Goal: Find specific page/section: Find specific page/section

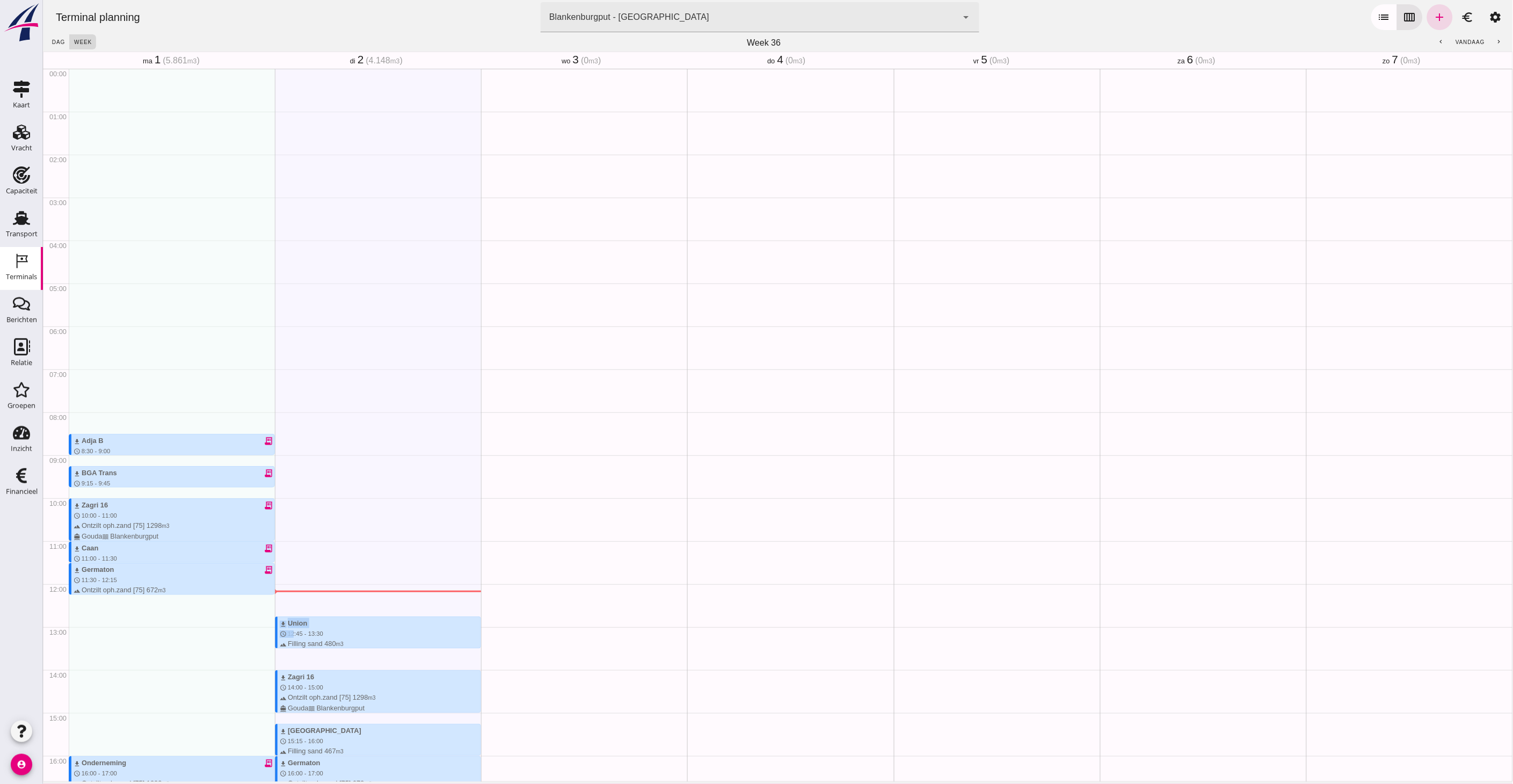
scroll to position [179, 0]
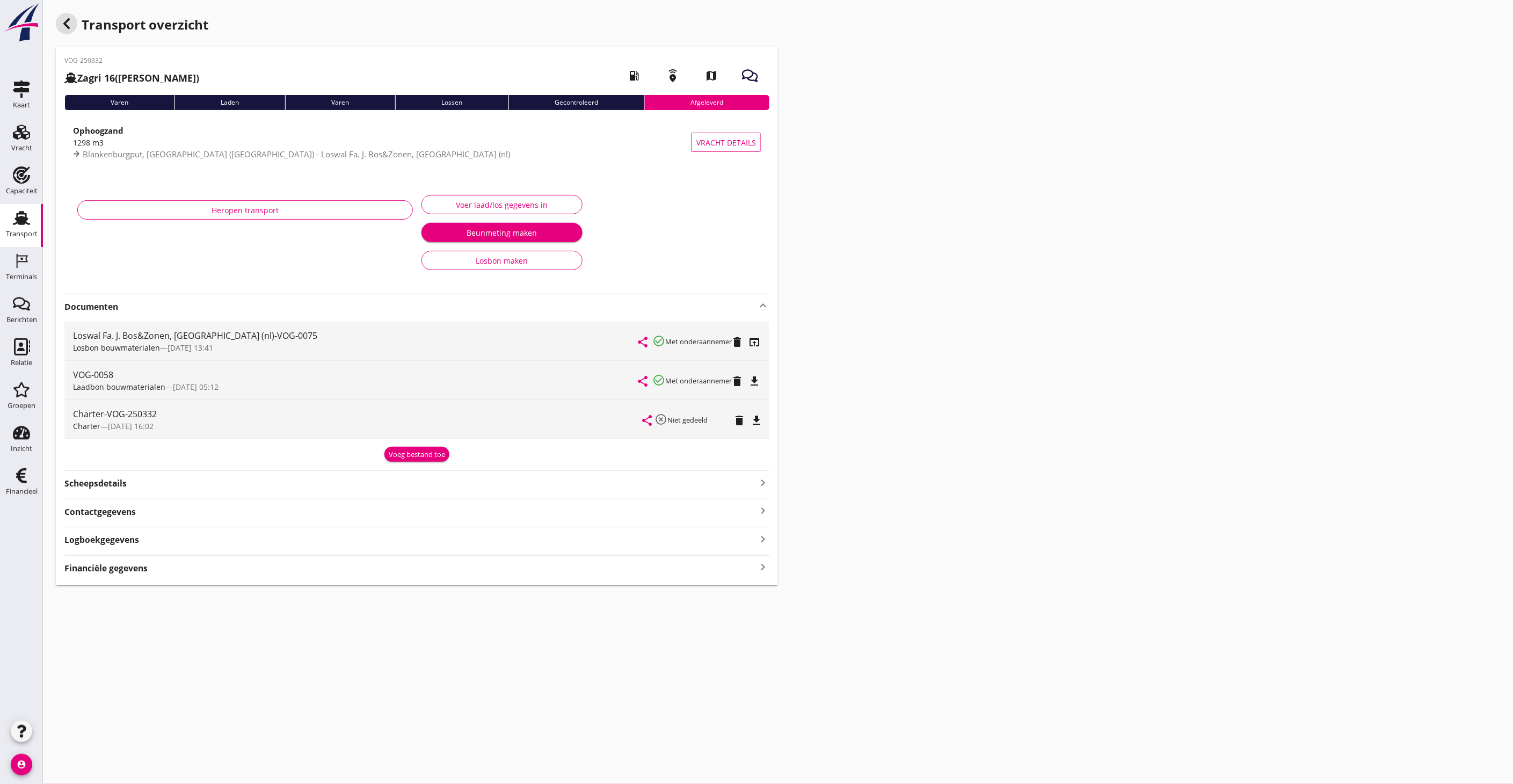
drag, startPoint x: 72, startPoint y: 21, endPoint x: 510, endPoint y: 353, distance: 549.6
click at [72, 21] on icon "button" at bounding box center [66, 23] width 12 height 12
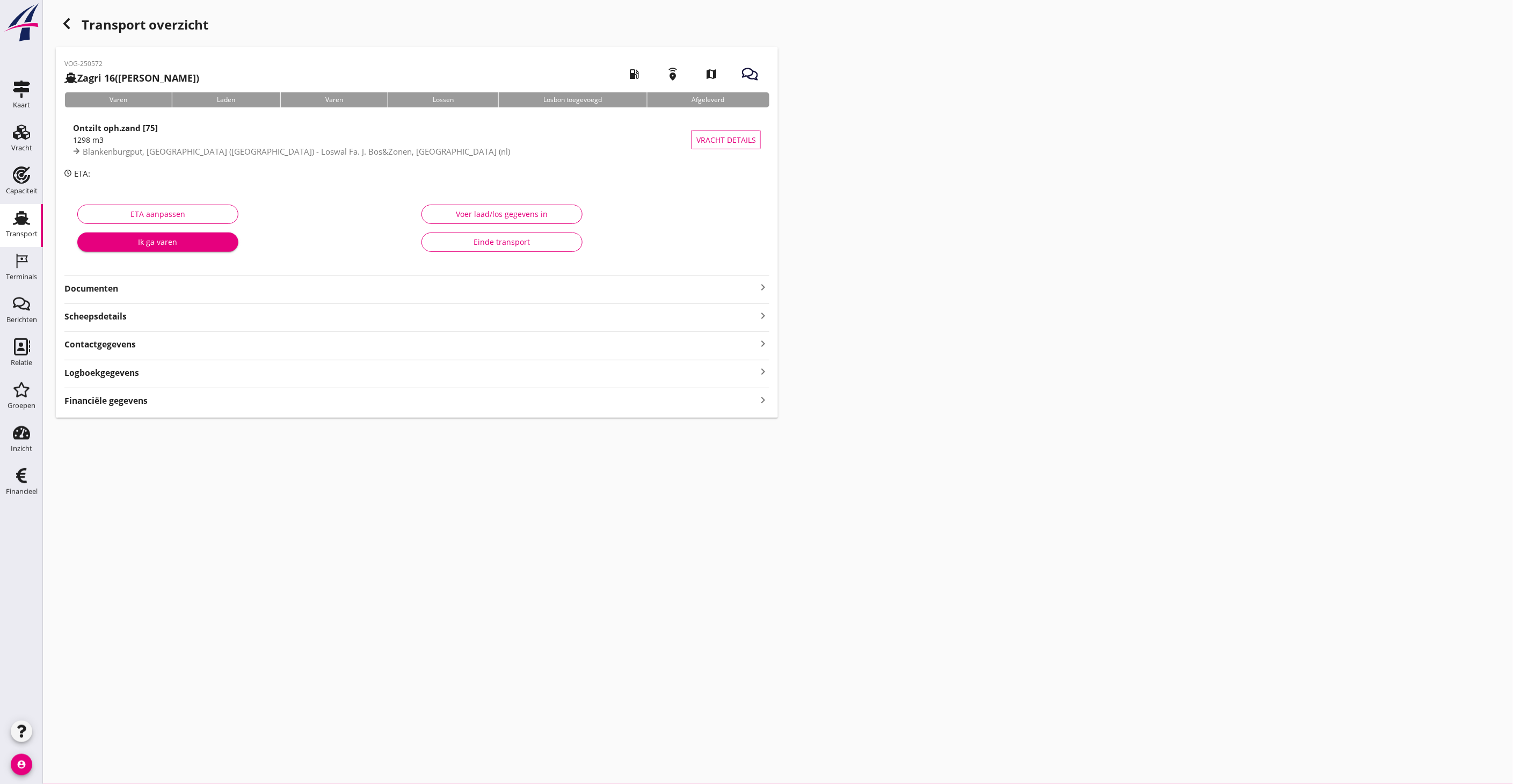
click at [120, 285] on strong "Documenten" at bounding box center [410, 288] width 692 height 12
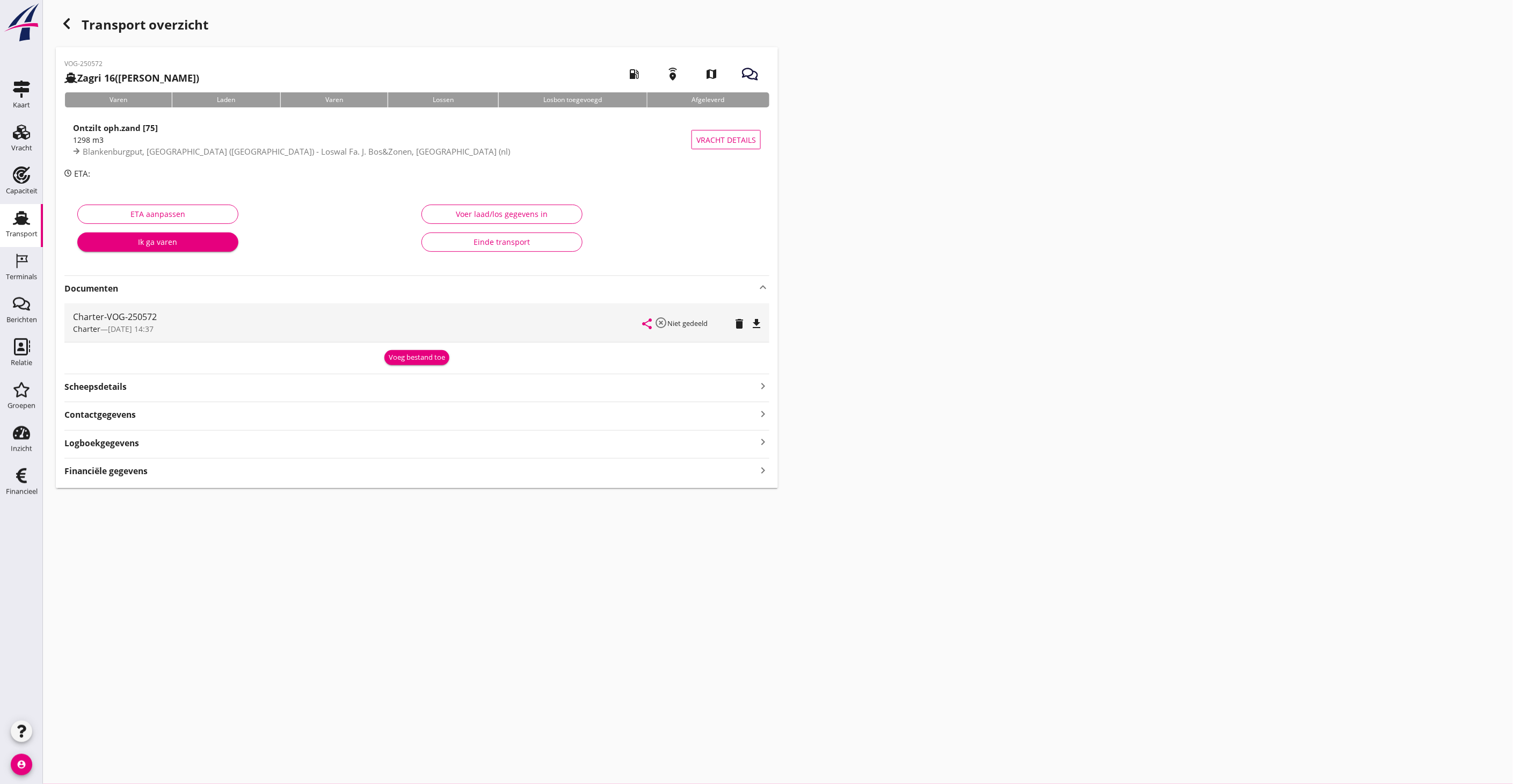
click at [68, 27] on icon "button" at bounding box center [66, 23] width 12 height 12
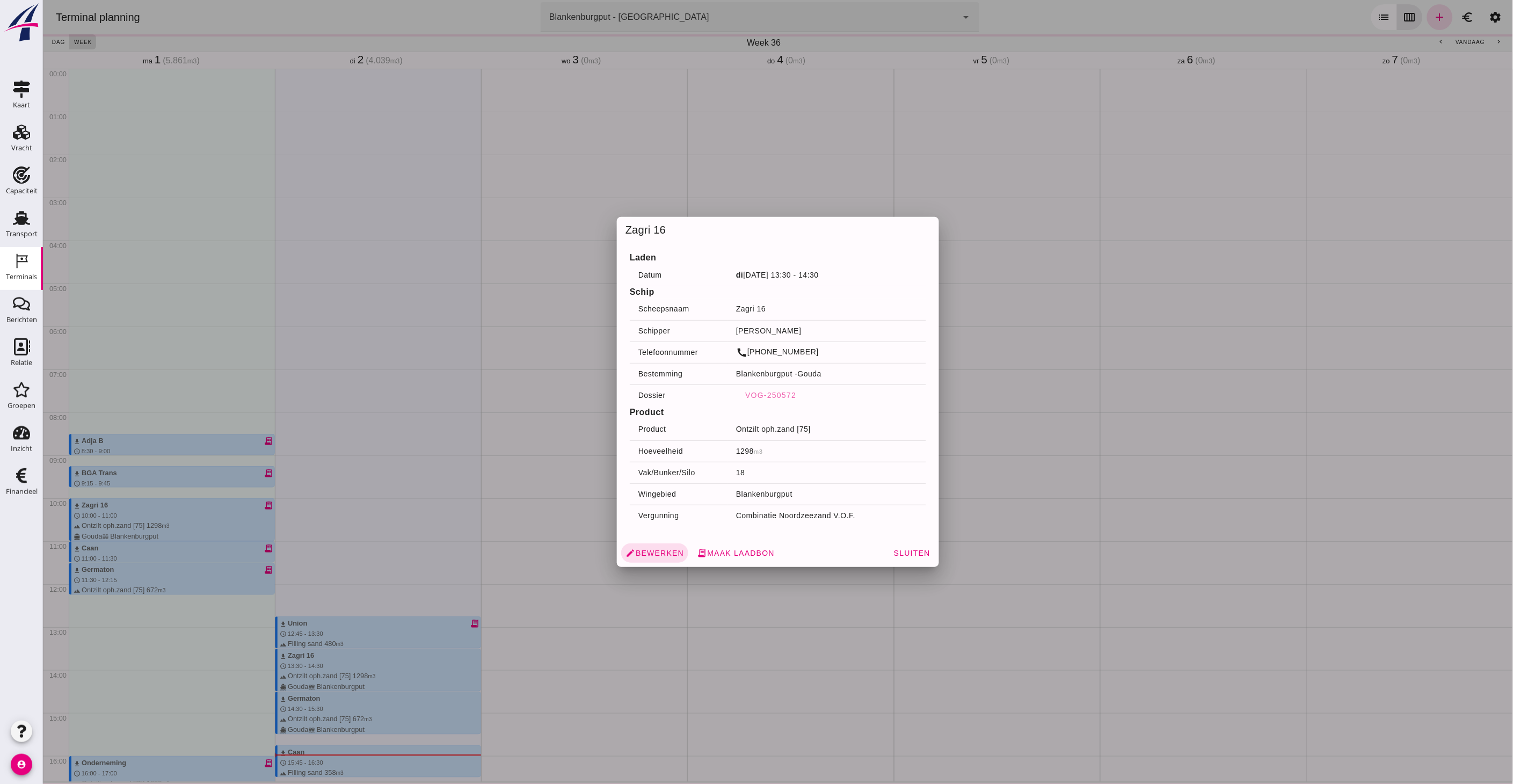
click at [694, 134] on div at bounding box center [777, 392] width 1470 height 784
